Goal: Information Seeking & Learning: Find contact information

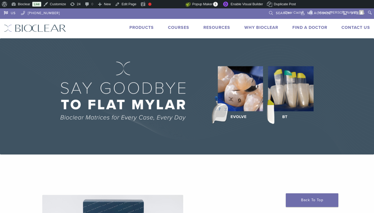
click at [188, 30] on link "Courses" at bounding box center [178, 27] width 21 height 5
click at [309, 28] on link "Find A Doctor" at bounding box center [310, 27] width 35 height 5
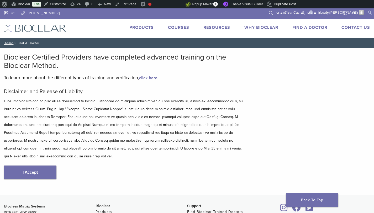
click at [44, 167] on link "I Accept" at bounding box center [30, 173] width 53 height 14
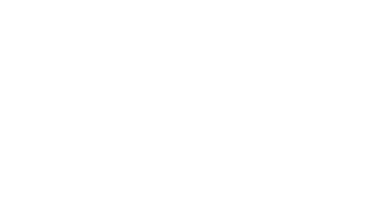
scroll to position [125, 0]
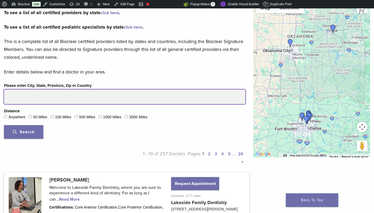
click at [20, 96] on input "Please enter City, State, Province, Zip or Country" at bounding box center [125, 97] width 242 height 15
paste input "*****"
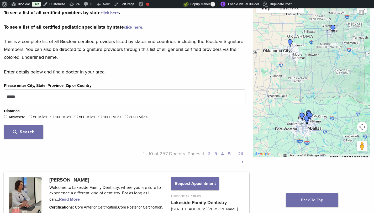
click at [33, 129] on button "Search" at bounding box center [23, 132] width 39 height 14
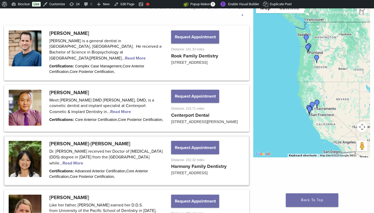
scroll to position [166, 0]
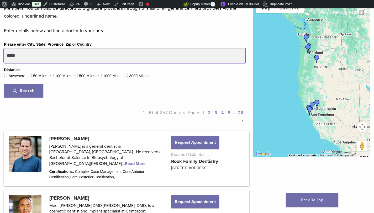
click at [37, 57] on input "*****" at bounding box center [125, 55] width 242 height 15
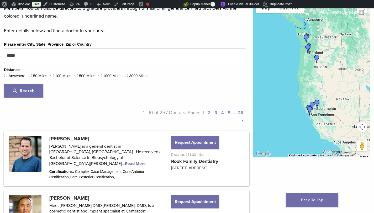
click at [28, 91] on span "Search" at bounding box center [24, 90] width 22 height 5
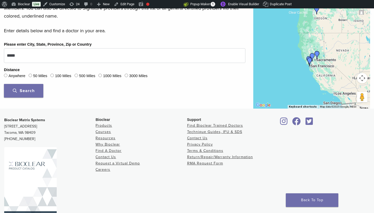
click at [17, 87] on button "Search" at bounding box center [23, 91] width 39 height 14
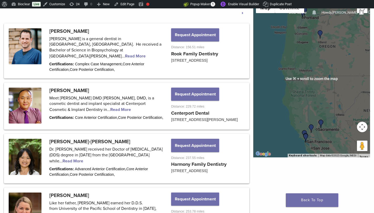
scroll to position [273, 0]
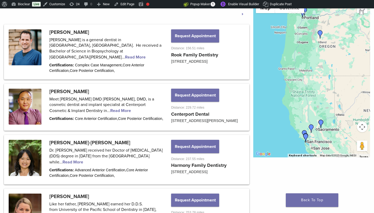
click at [321, 34] on img "Dr. Scott Rooker" at bounding box center [320, 34] width 8 height 8
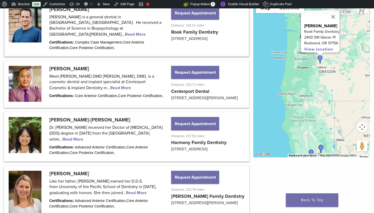
scroll to position [297, 0]
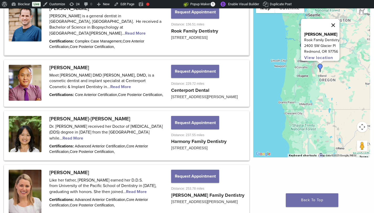
click at [335, 22] on button "Close" at bounding box center [333, 25] width 13 height 13
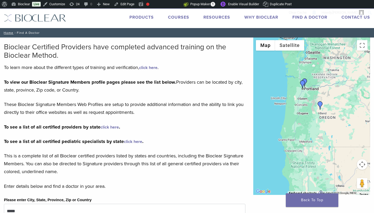
scroll to position [0, 0]
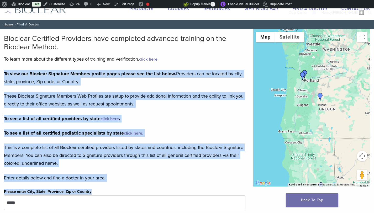
drag, startPoint x: 84, startPoint y: 93, endPoint x: 148, endPoint y: 211, distance: 134.5
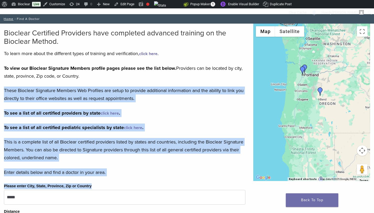
drag, startPoint x: 136, startPoint y: 168, endPoint x: 146, endPoint y: 81, distance: 88.0
click at [146, 80] on div "To view our Bioclear Signature Members profile pages please see the list below.…" at bounding box center [125, 113] width 242 height 98
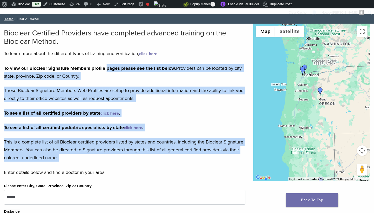
drag, startPoint x: 108, startPoint y: 64, endPoint x: 187, endPoint y: 165, distance: 128.0
drag, startPoint x: 187, startPoint y: 165, endPoint x: 181, endPoint y: 168, distance: 7.1
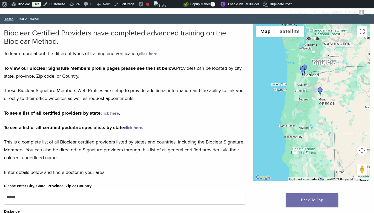
drag, startPoint x: 172, startPoint y: 171, endPoint x: 175, endPoint y: 78, distance: 93.3
click at [150, 77] on p "To view our Bioclear Signature Members profile pages please see the list below.…" at bounding box center [125, 72] width 242 height 16
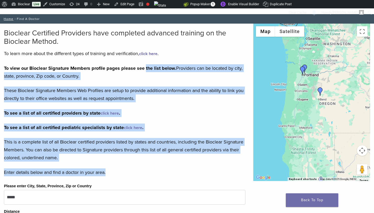
drag, startPoint x: 145, startPoint y: 66, endPoint x: 180, endPoint y: 179, distance: 118.4
click at [180, 179] on form "Enter details below and find a doctor in your area. Please enter City, State, P…" at bounding box center [125, 206] width 242 height 75
drag, startPoint x: 172, startPoint y: 177, endPoint x: 178, endPoint y: 77, distance: 100.5
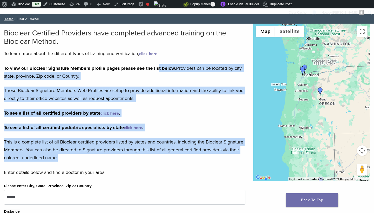
drag, startPoint x: 157, startPoint y: 65, endPoint x: 191, endPoint y: 159, distance: 99.7
click at [191, 159] on div "To view our Bioclear Signature Members profile pages please see the list below.…" at bounding box center [125, 113] width 242 height 98
click at [191, 159] on p "This is a complete list of all Bioclear certified providers listed by states an…" at bounding box center [125, 150] width 242 height 24
drag, startPoint x: 164, startPoint y: 166, endPoint x: 178, endPoint y: 74, distance: 93.3
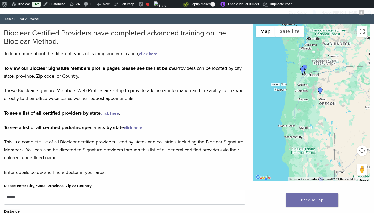
click at [177, 71] on p "To view our Bioclear Signature Members profile pages please see the list below.…" at bounding box center [125, 72] width 242 height 16
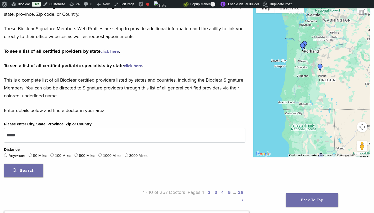
scroll to position [125, 0]
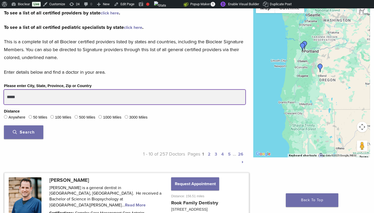
click at [32, 97] on input "*****" at bounding box center [125, 97] width 242 height 15
type input "*****"
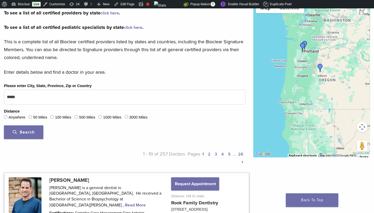
click at [25, 132] on span "Search" at bounding box center [24, 132] width 22 height 5
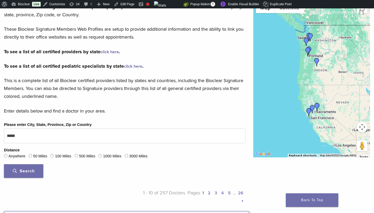
scroll to position [0, 0]
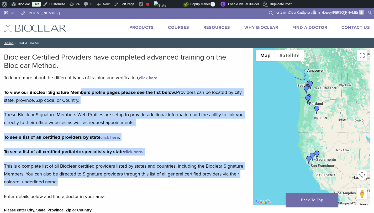
drag, startPoint x: 89, startPoint y: 109, endPoint x: 121, endPoint y: 181, distance: 79.6
click at [121, 181] on div "To view our Bioclear Signature Members profile pages please see the list below.…" at bounding box center [125, 138] width 242 height 98
click at [121, 181] on p "This is a complete list of all Bioclear certified providers listed by states an…" at bounding box center [125, 174] width 242 height 24
drag, startPoint x: 115, startPoint y: 191, endPoint x: 151, endPoint y: 80, distance: 116.7
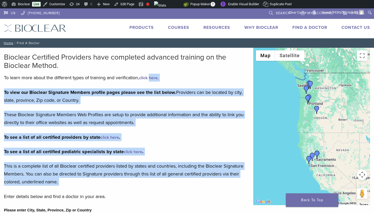
click at [151, 80] on link "click here" at bounding box center [148, 77] width 18 height 5
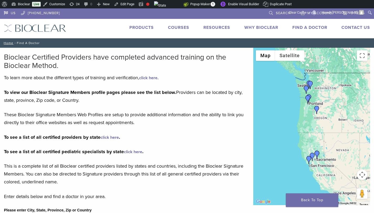
drag, startPoint x: 83, startPoint y: 106, endPoint x: 80, endPoint y: 114, distance: 8.2
click at [82, 111] on div "To view our Bioclear Signature Members profile pages please see the list below.…" at bounding box center [125, 138] width 242 height 98
